Goal: Task Accomplishment & Management: Use online tool/utility

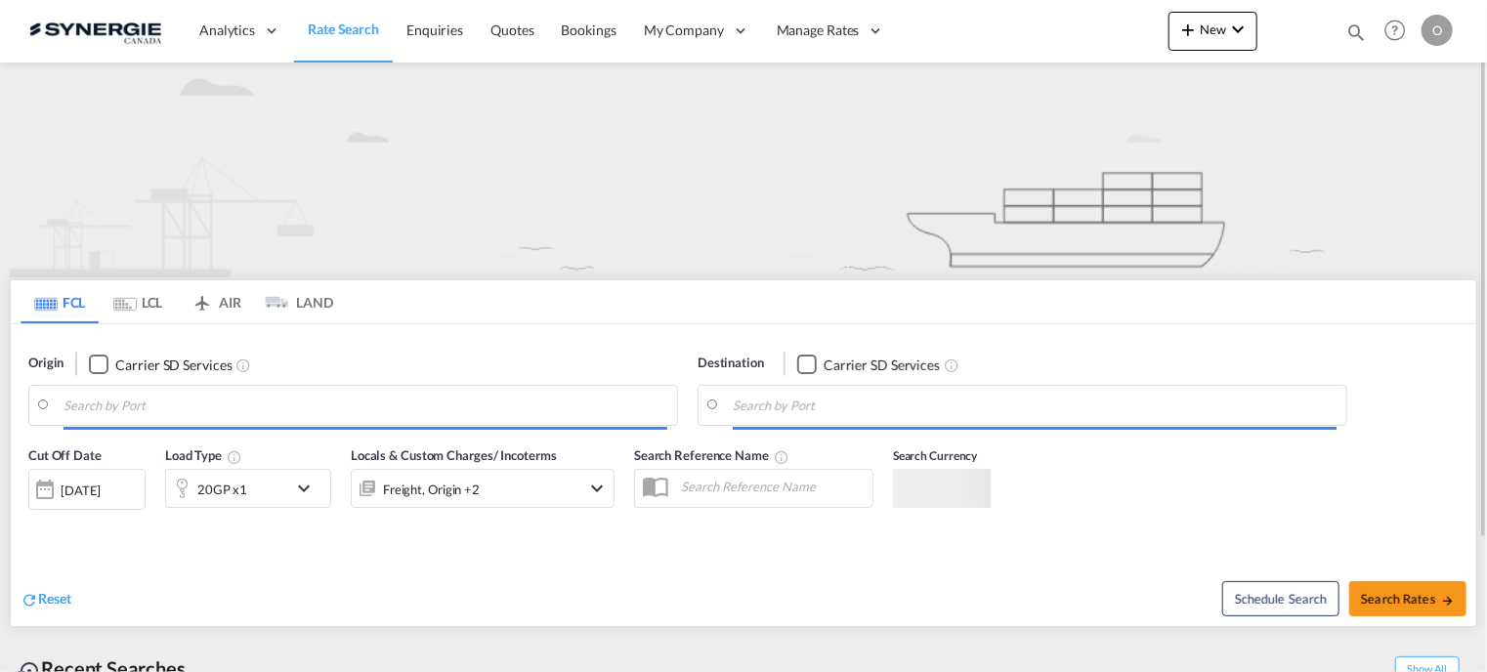
click at [1358, 29] on md-icon "icon-magnify" at bounding box center [1356, 31] width 21 height 21
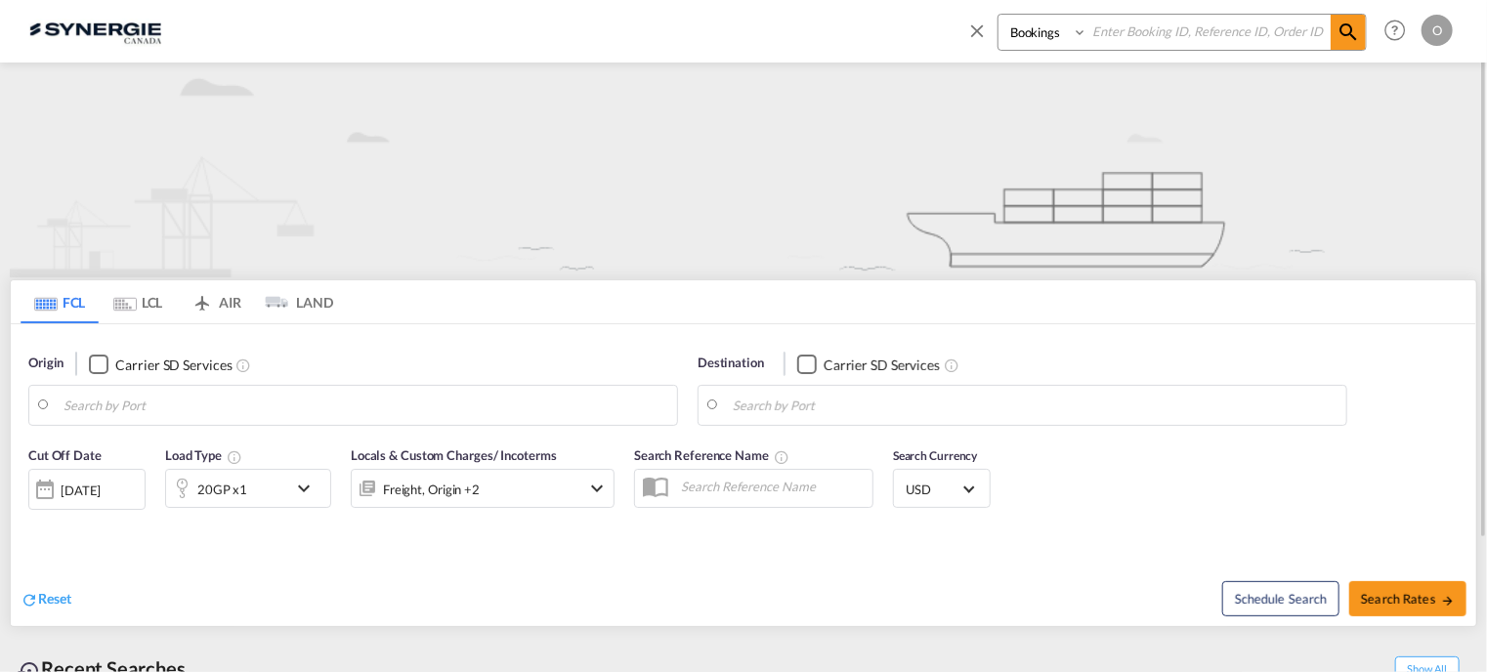
type input "Saskatoon, SK, CASAK"
type input "Navegantes, BRNVT"
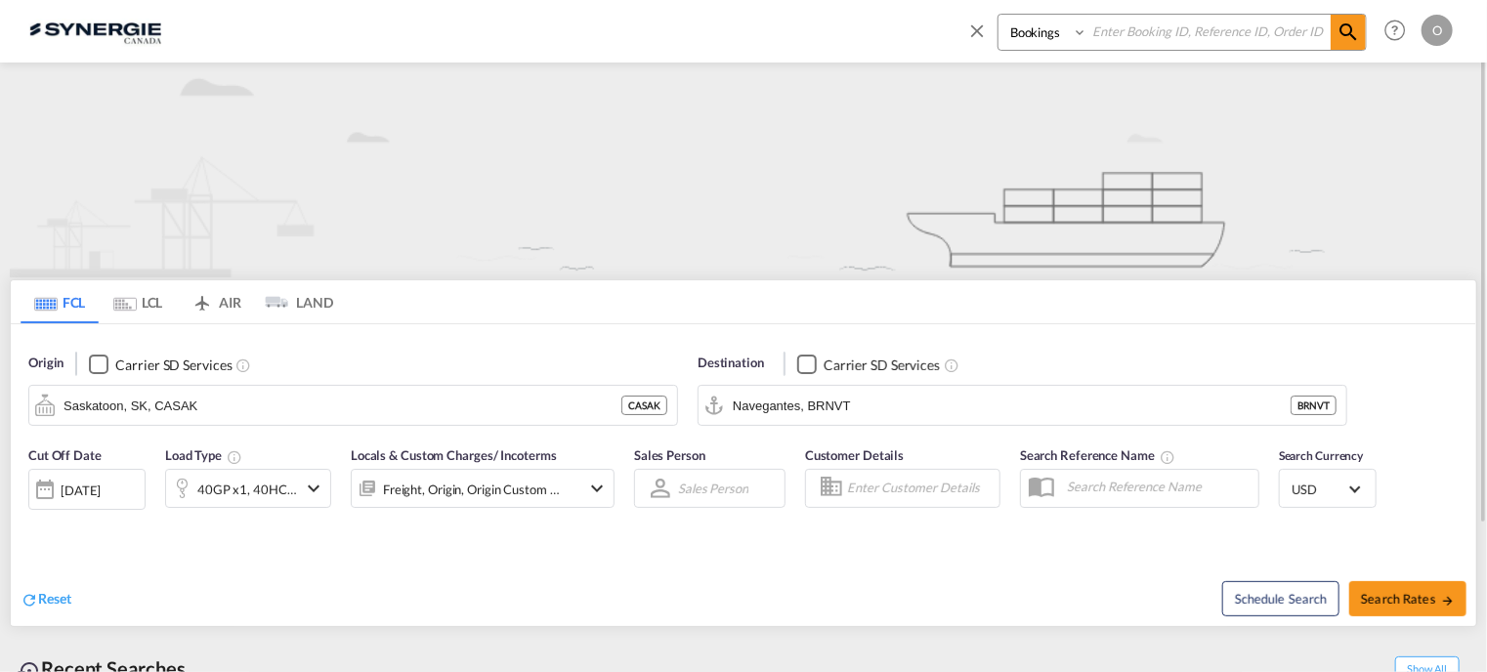
paste input "SYC000015022"
type input "SYC000015022"
click at [1079, 33] on select "Bookings Quotes Enquiries" at bounding box center [1045, 32] width 93 height 35
select select "Quotes"
click at [999, 15] on select "Bookings Quotes Enquiries" at bounding box center [1045, 32] width 93 height 35
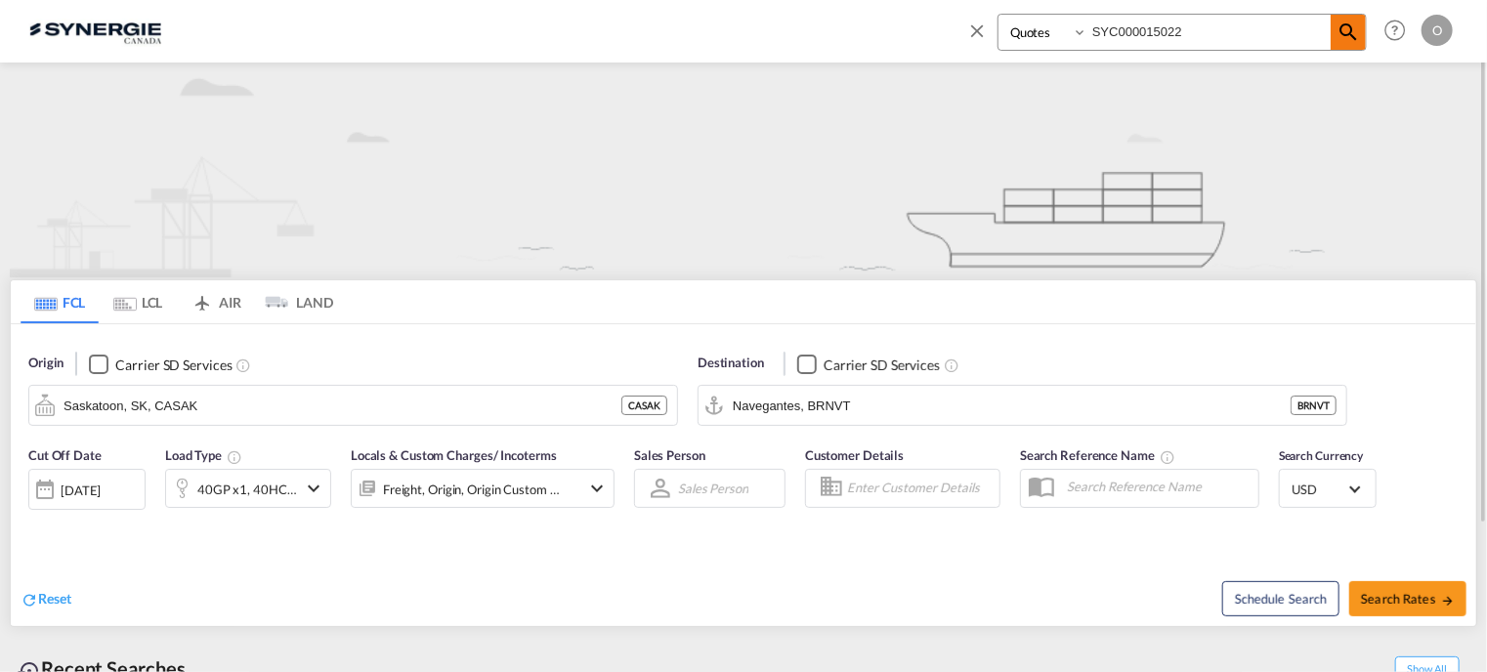
click at [1343, 30] on md-icon "icon-magnify" at bounding box center [1348, 32] width 23 height 23
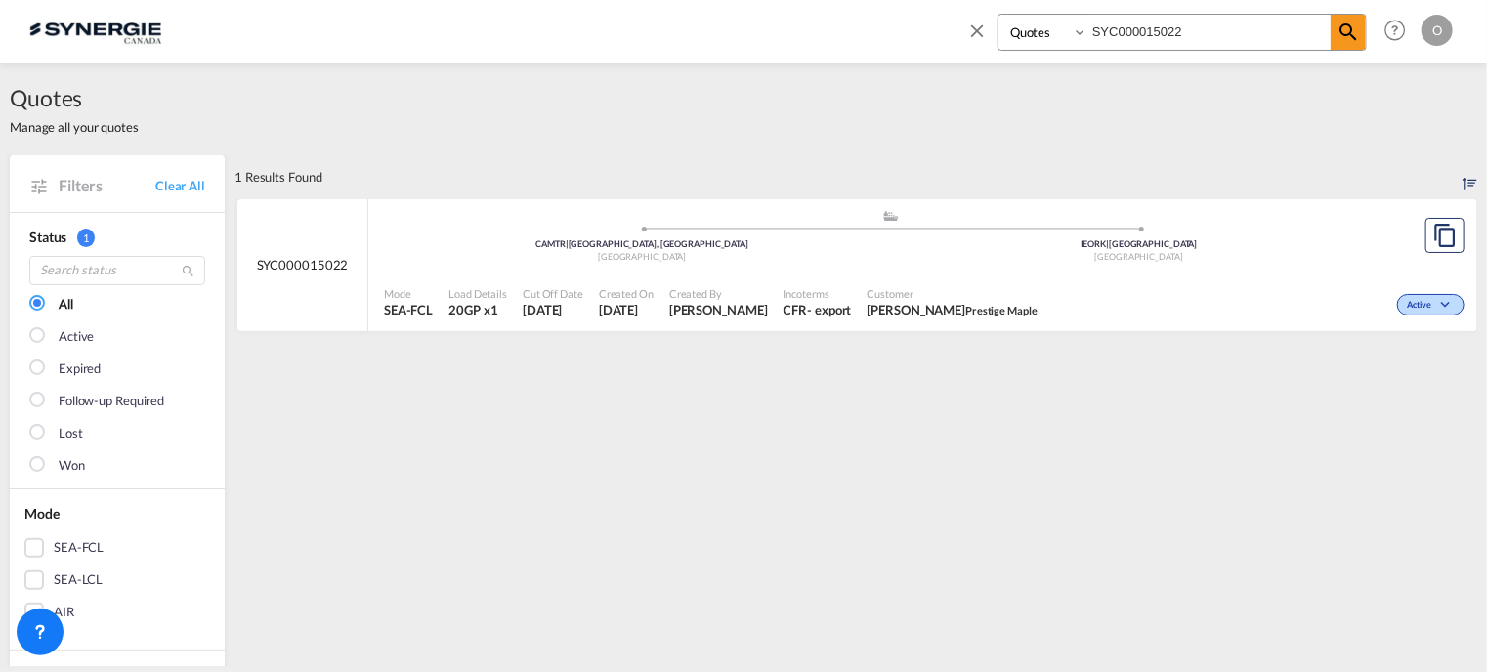
click at [715, 290] on span "Created By" at bounding box center [718, 293] width 99 height 15
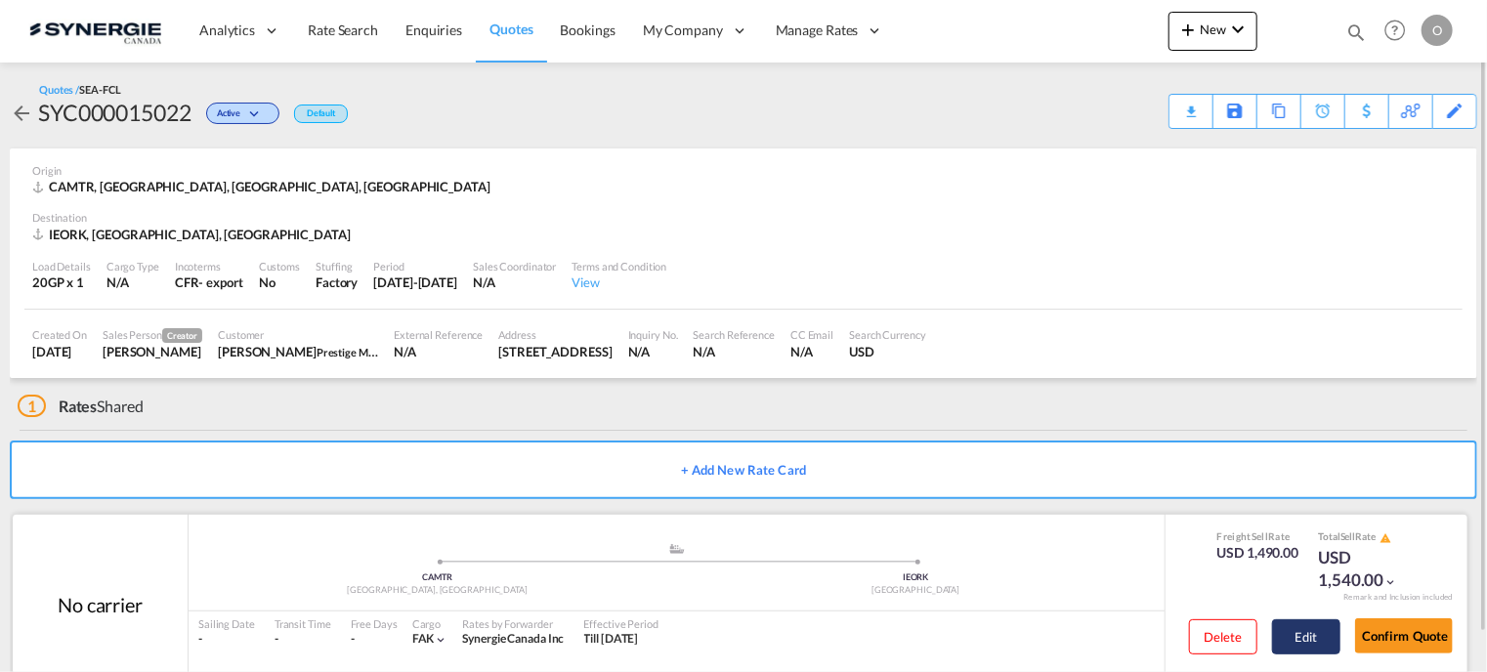
click at [1306, 638] on button "Edit" at bounding box center [1306, 637] width 68 height 35
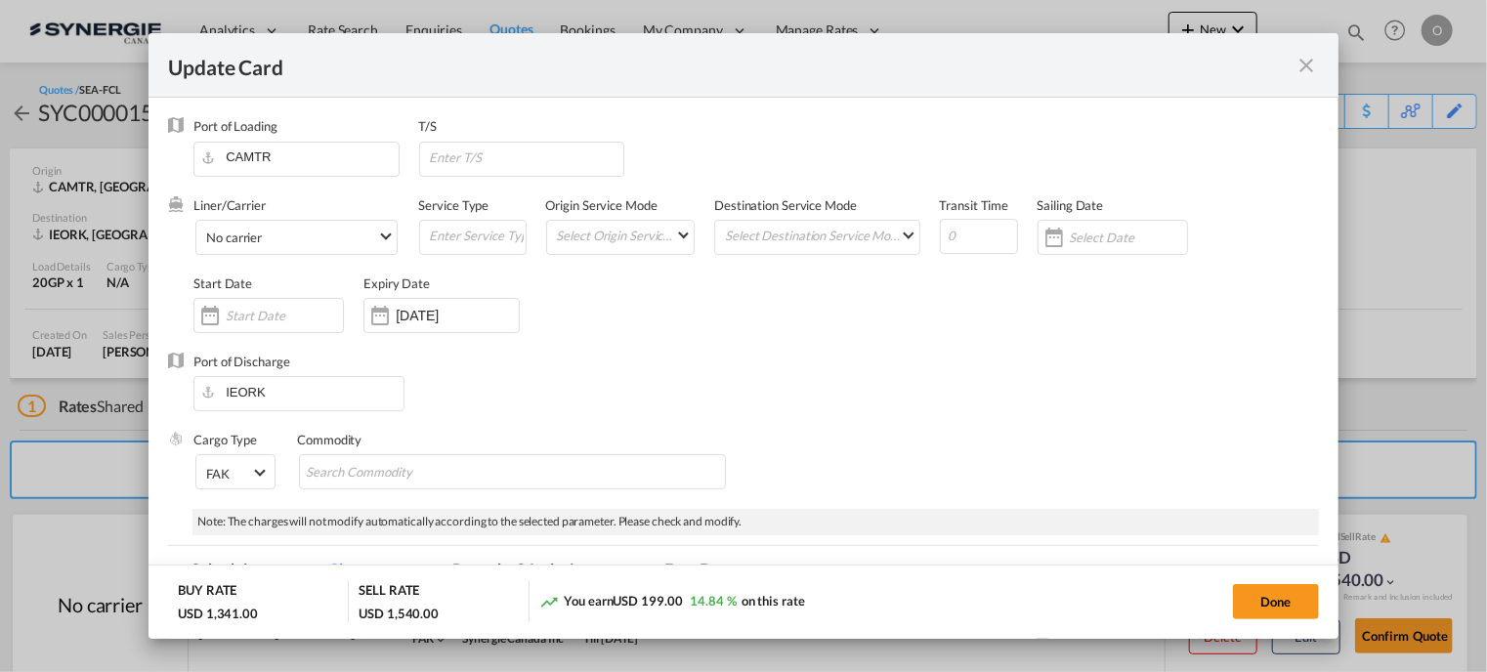
select select "per container"
select select "per B/L"
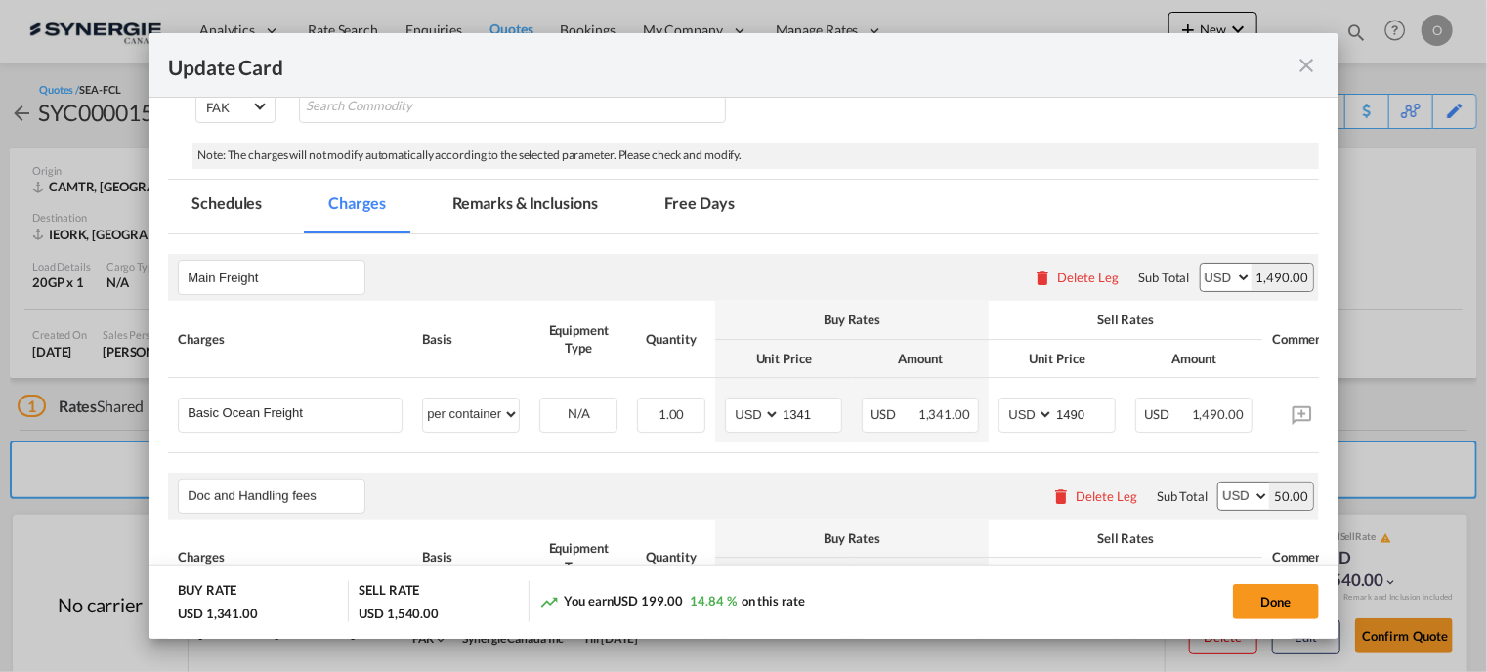
scroll to position [293, 0]
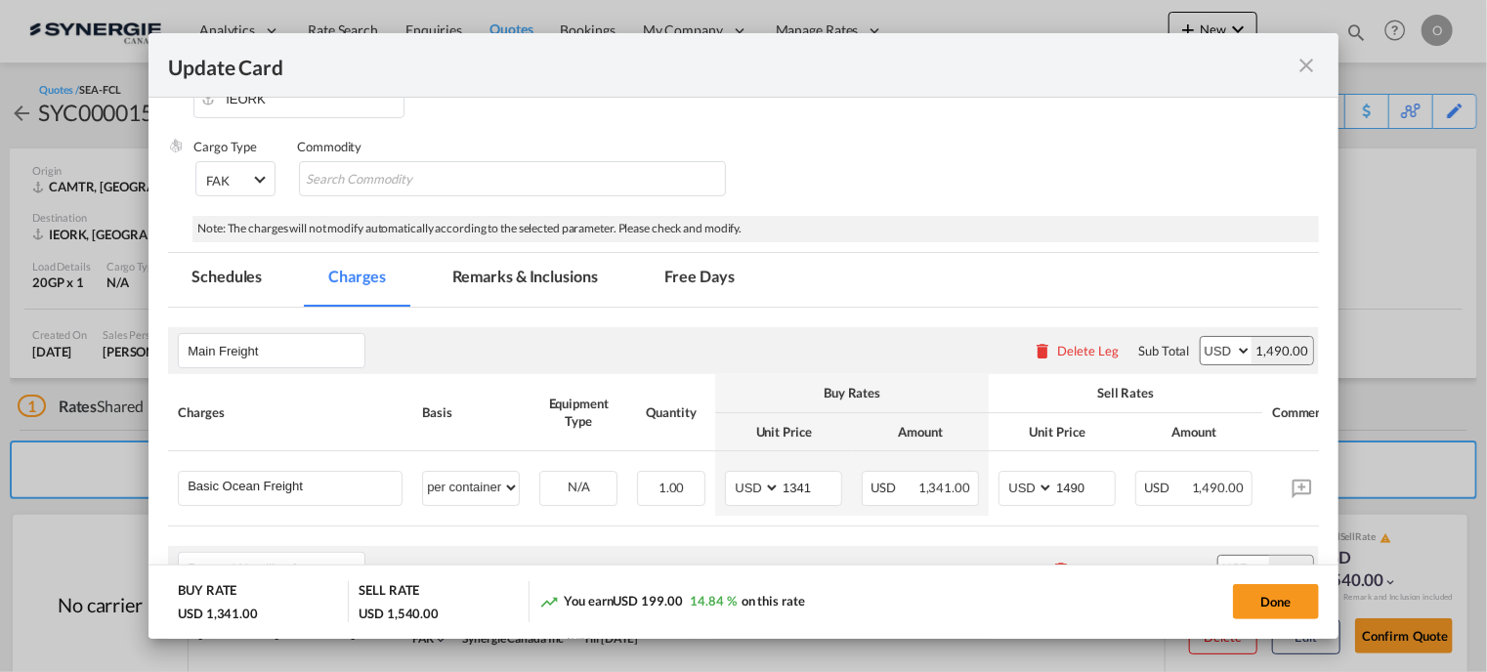
click at [473, 277] on md-tab-item "Remarks & Inclusions" at bounding box center [525, 280] width 193 height 54
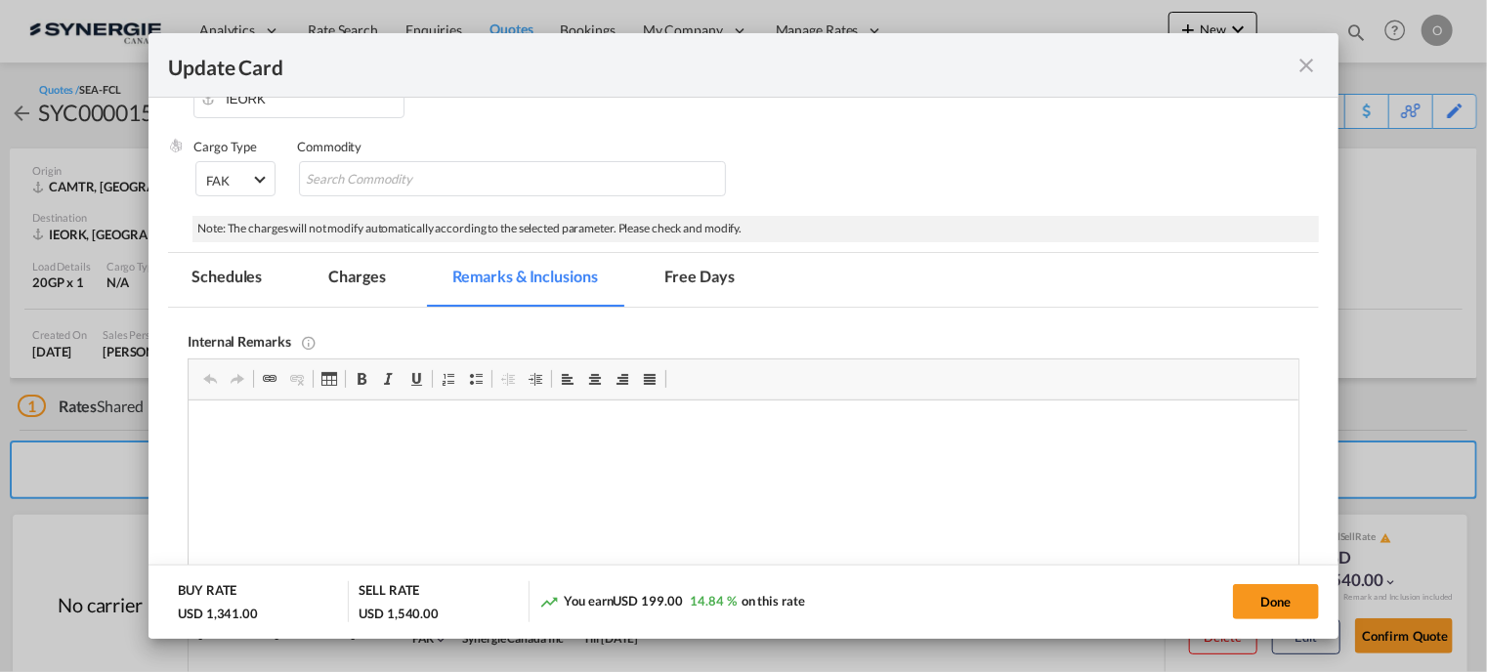
scroll to position [0, 0]
click at [371, 279] on md-tab-item "Charges" at bounding box center [357, 280] width 104 height 54
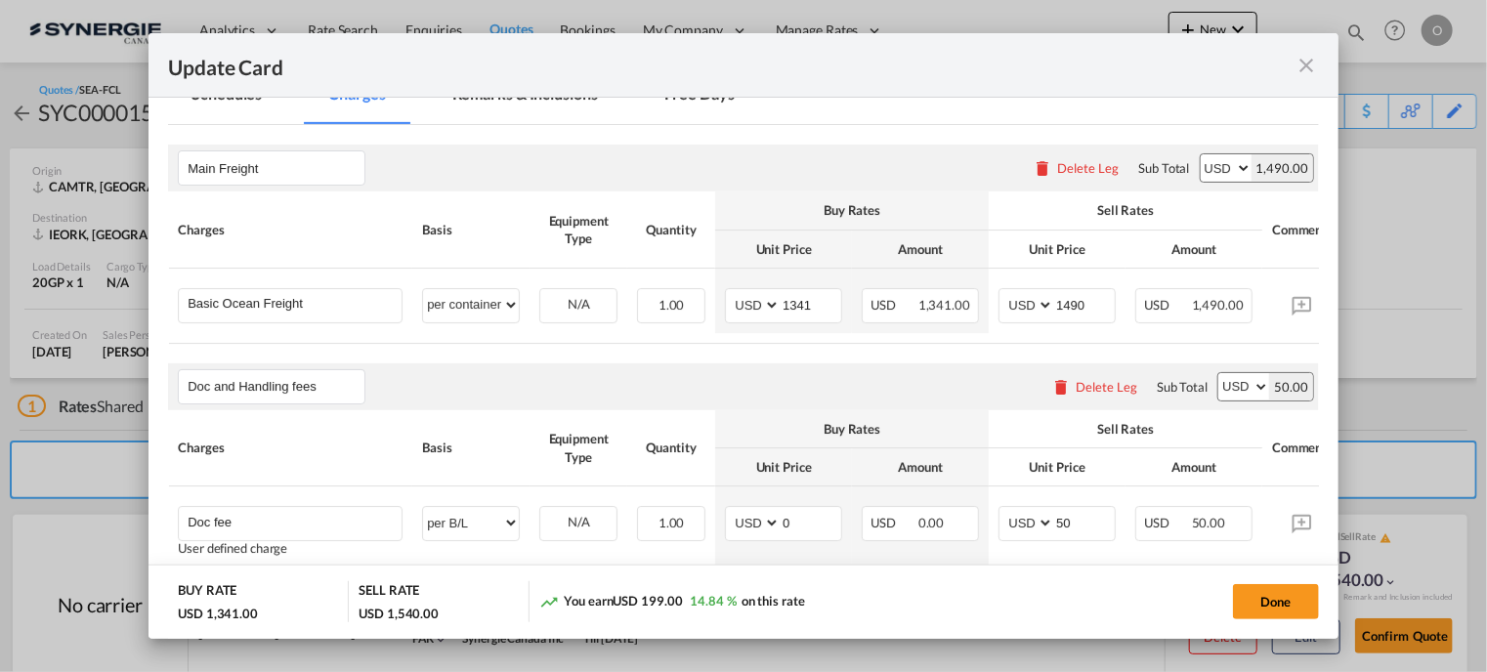
scroll to position [489, 0]
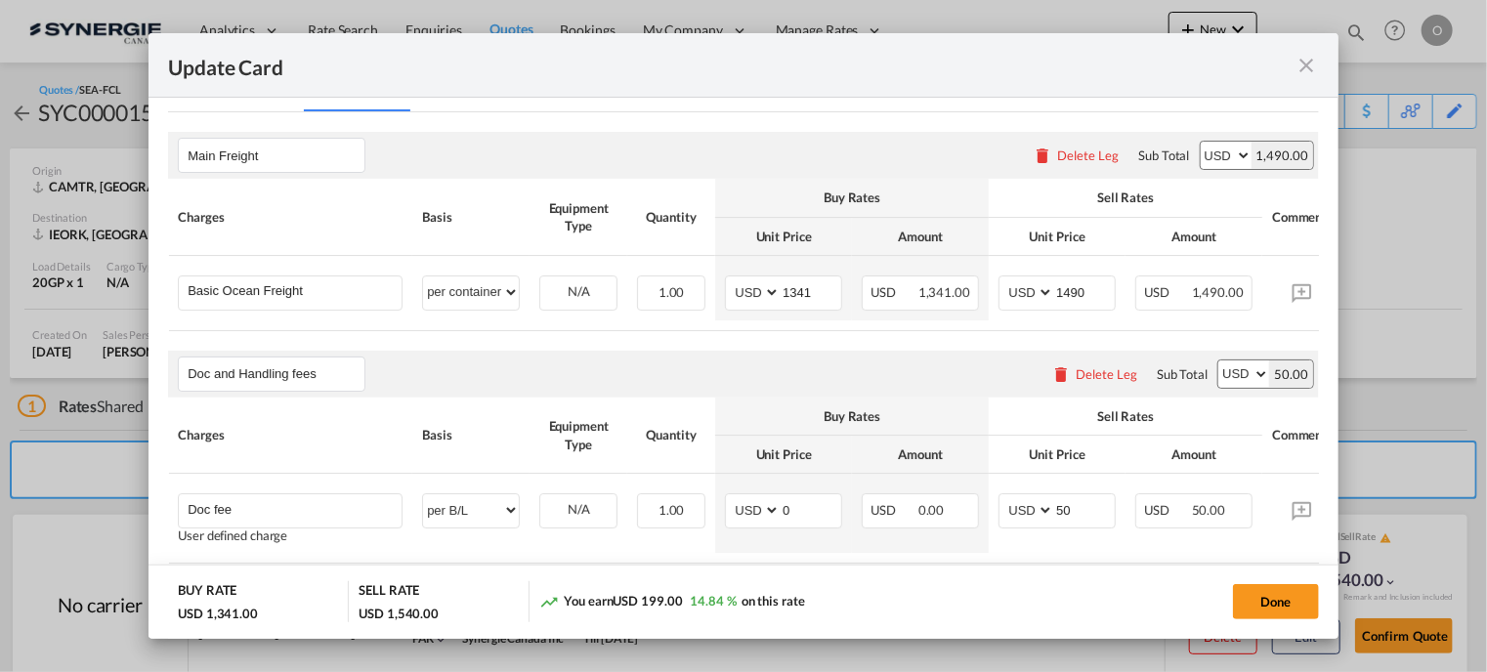
click at [1316, 63] on md-icon "icon-close fg-AAA8AD m-0 pointer" at bounding box center [1307, 65] width 23 height 23
